Goal: Task Accomplishment & Management: Manage account settings

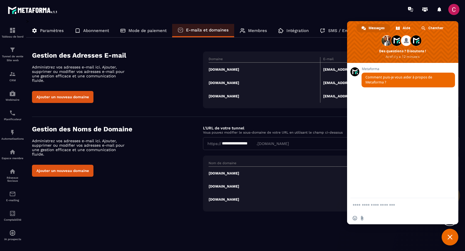
click at [373, 230] on div "**********" at bounding box center [242, 131] width 433 height 224
click at [450, 236] on span "Fermer le chat" at bounding box center [449, 236] width 5 height 5
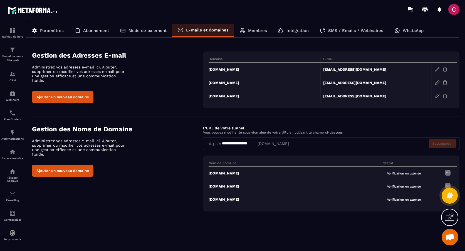
click at [225, 69] on td "[DOMAIN_NAME]" at bounding box center [264, 70] width 111 height 14
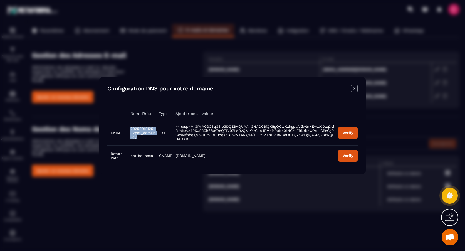
drag, startPoint x: 139, startPoint y: 136, endPoint x: 130, endPoint y: 128, distance: 12.3
click at [130, 128] on td "20250912125132pm._domainkey" at bounding box center [141, 132] width 29 height 25
drag, startPoint x: 130, startPoint y: 128, endPoint x: 134, endPoint y: 129, distance: 4.3
copy span "20250912125132pm._domainkey"
click at [351, 132] on div "Verify" at bounding box center [347, 133] width 11 height 4
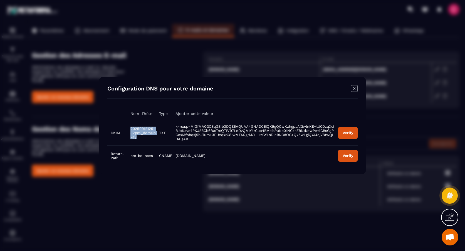
click at [347, 131] on div "Verify" at bounding box center [347, 133] width 11 height 4
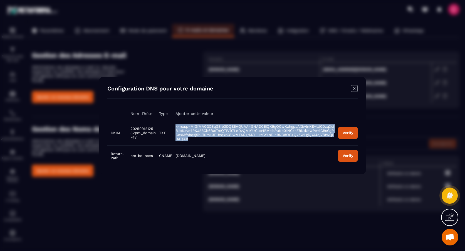
drag, startPoint x: 196, startPoint y: 140, endPoint x: 175, endPoint y: 127, distance: 24.1
click at [175, 127] on td "k=rsa;p=MIGfMA0GCSqGSIb3DQEBAQUAA4GNADCBiQKBgQCwKzhgpJAXiwlnKE+tU0DzqXciBJoKavs…" at bounding box center [253, 132] width 163 height 25
copy span "k=rsa;p=MIGfMA0GCSqGSIb3DQEBAQUAA4GNADCBiQKBgQCwKzhgpJAXiwlnKE+tU0DzqXciBJoKavs…"
click at [349, 132] on div "Verify" at bounding box center [347, 133] width 11 height 4
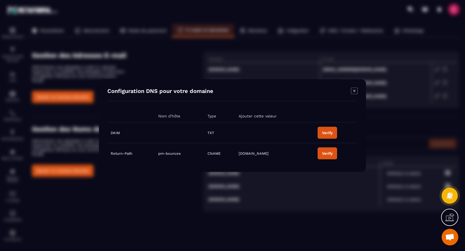
click at [328, 133] on div "Verify" at bounding box center [327, 133] width 11 height 4
click at [121, 154] on td "Return-Path" at bounding box center [130, 153] width 46 height 21
click at [323, 152] on div "Verify" at bounding box center [321, 153] width 11 height 4
drag, startPoint x: 179, startPoint y: 153, endPoint x: 157, endPoint y: 155, distance: 21.7
click at [157, 155] on span "pm-bounces" at bounding box center [168, 153] width 23 height 4
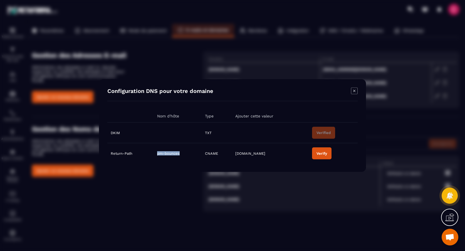
copy span "pm-bounces"
drag, startPoint x: 261, startPoint y: 153, endPoint x: 236, endPoint y: 155, distance: 25.3
click at [236, 155] on td "[DOMAIN_NAME]" at bounding box center [270, 153] width 77 height 21
copy span "[DOMAIN_NAME]"
click at [319, 153] on div "Verify" at bounding box center [321, 153] width 11 height 4
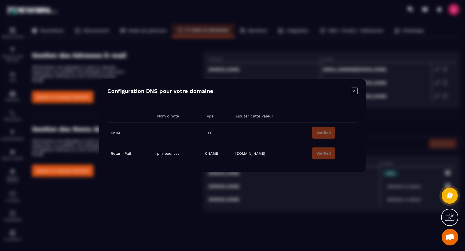
click at [354, 89] on icon "Modal window" at bounding box center [354, 91] width 7 height 7
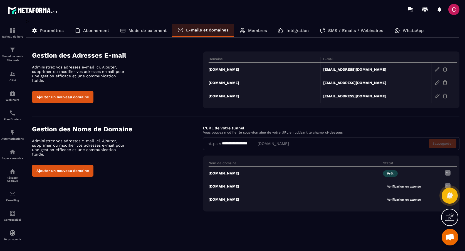
click at [297, 29] on p "Intégration" at bounding box center [297, 30] width 22 height 5
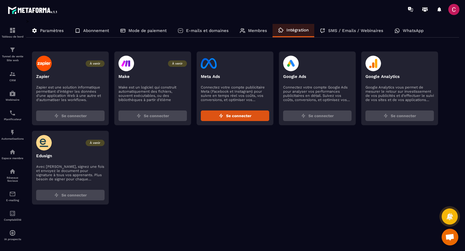
click at [344, 29] on p "SMS / Emails / Webinaires" at bounding box center [355, 30] width 55 height 5
